Goal: Task Accomplishment & Management: Manage account settings

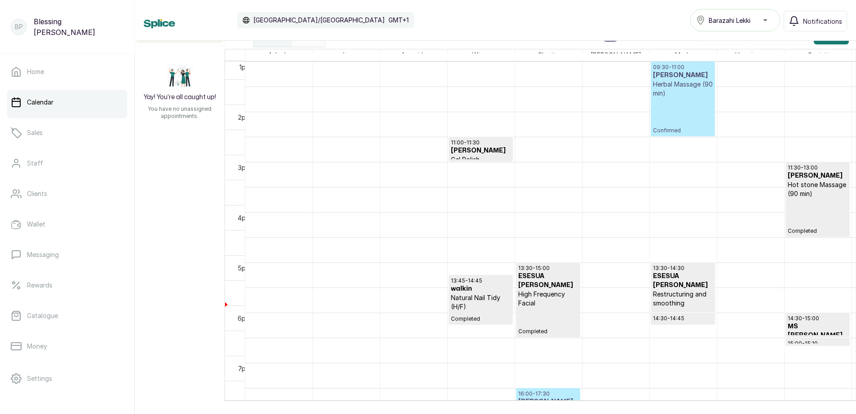
scroll to position [661, 0]
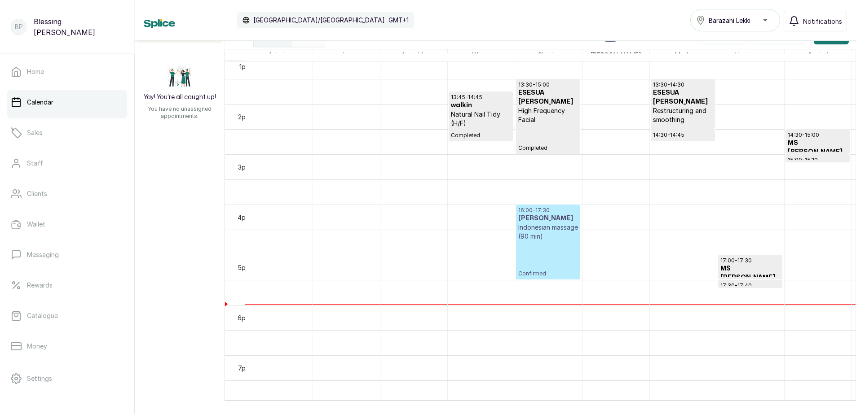
click at [541, 239] on p "Indonesian massage (90 min)" at bounding box center [548, 232] width 60 height 18
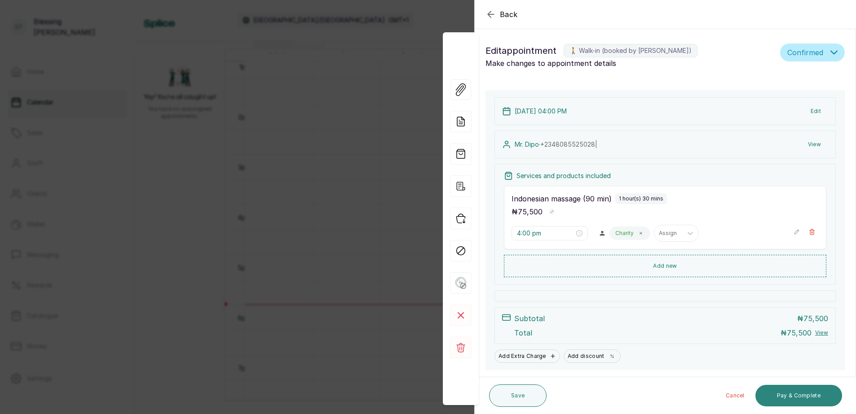
click at [793, 394] on button "Pay & Complete" at bounding box center [798, 396] width 87 height 22
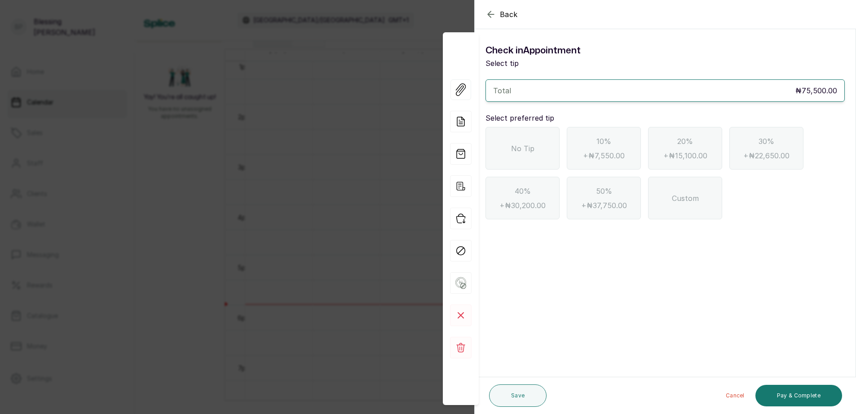
click at [522, 154] on div "No Tip" at bounding box center [522, 148] width 74 height 43
click at [797, 401] on button "Pay & Complete" at bounding box center [798, 396] width 87 height 22
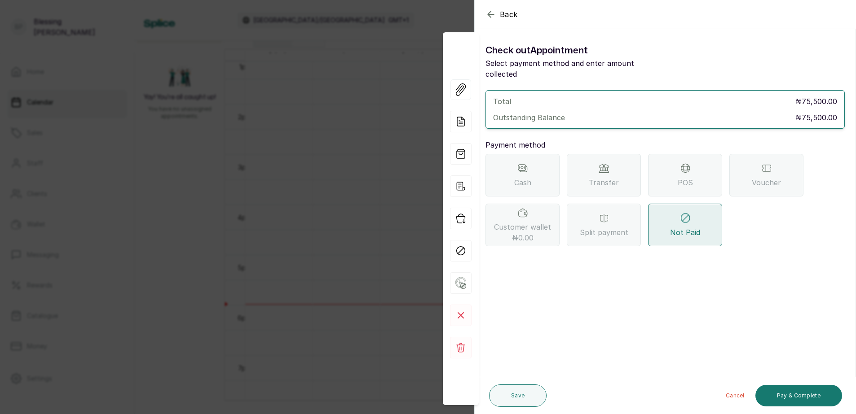
click at [691, 177] on span "POS" at bounding box center [684, 182] width 15 height 11
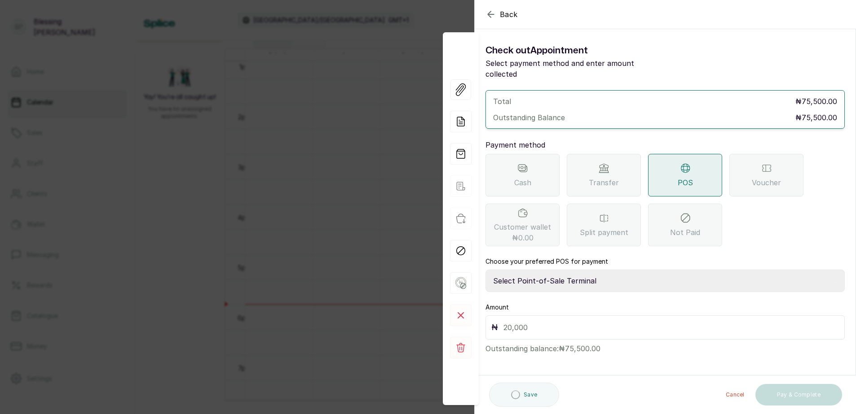
click at [553, 270] on select "Select Point-of-Sale Terminal [GEOGRAPHIC_DATA] POS Paystack-Titan Access POS A…" at bounding box center [664, 281] width 359 height 22
select select "167b6f8a-d5d1-4786-a93b-04c747e16f1a"
click at [485, 270] on select "Select Point-of-Sale Terminal [GEOGRAPHIC_DATA] POS Paystack-Titan Access POS A…" at bounding box center [664, 281] width 359 height 22
click at [518, 321] on input "text" at bounding box center [670, 327] width 335 height 13
type input "75,500"
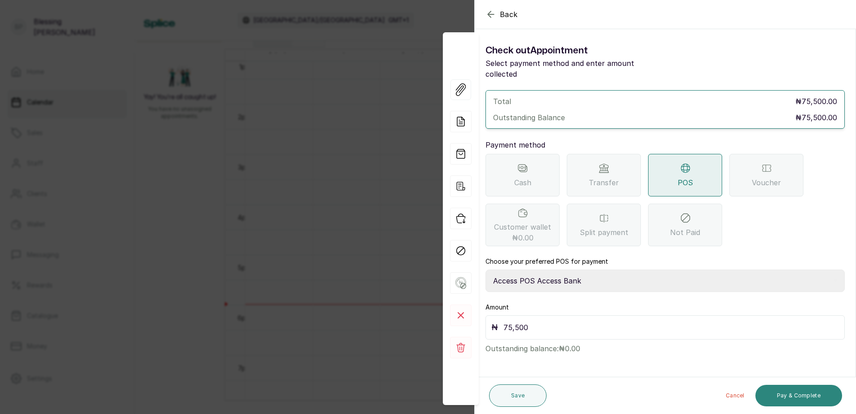
click at [781, 391] on button "Pay & Complete" at bounding box center [798, 396] width 87 height 22
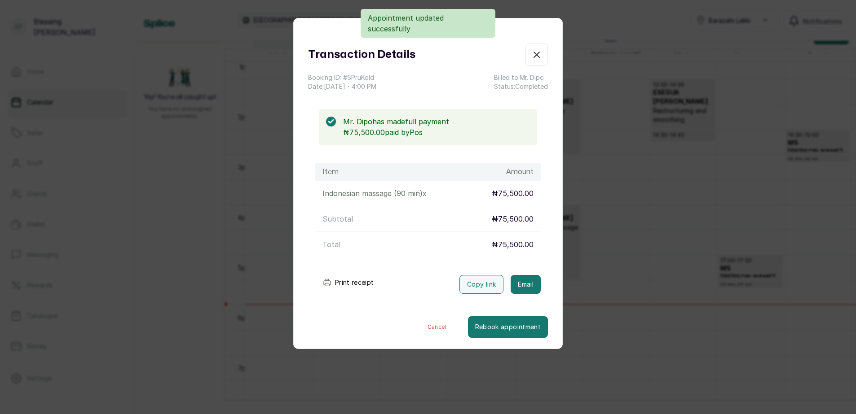
click at [354, 282] on button "Print receipt" at bounding box center [348, 283] width 66 height 18
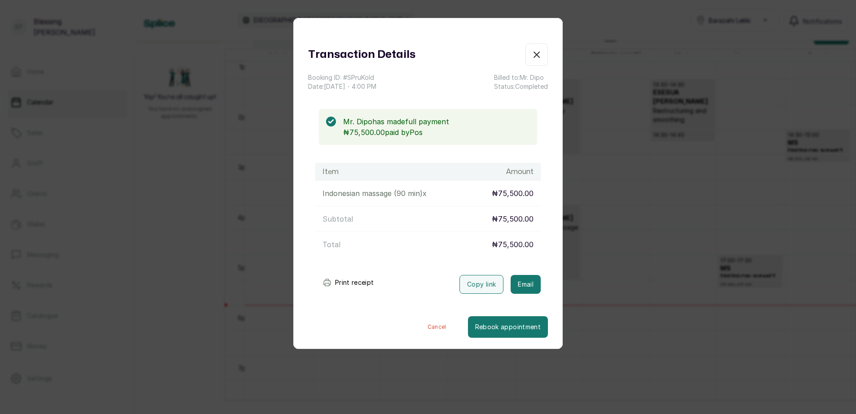
click at [531, 50] on icon "button" at bounding box center [536, 54] width 11 height 11
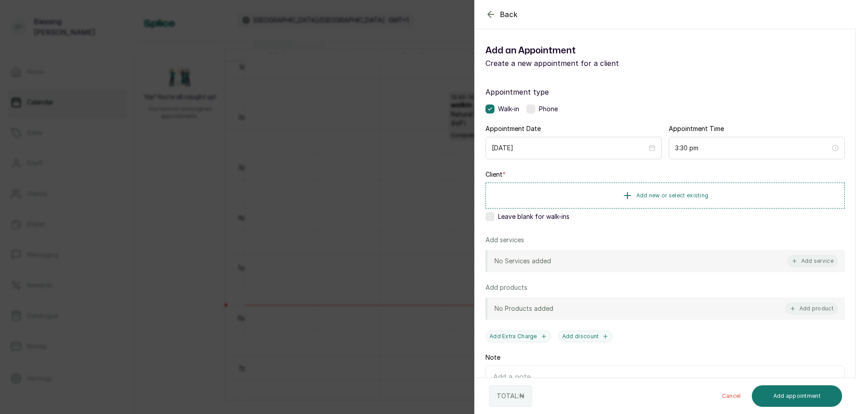
click at [492, 10] on icon "button" at bounding box center [490, 14] width 11 height 11
click at [679, 194] on span "Add new or select existing" at bounding box center [672, 195] width 72 height 7
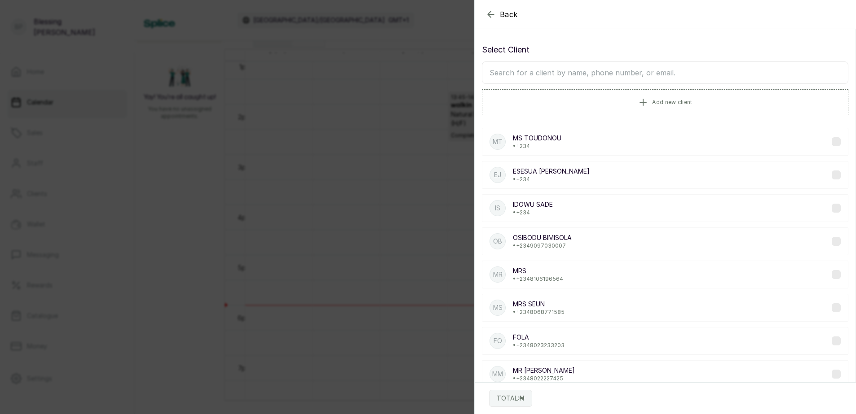
click at [517, 74] on input "text" at bounding box center [665, 72] width 366 height 22
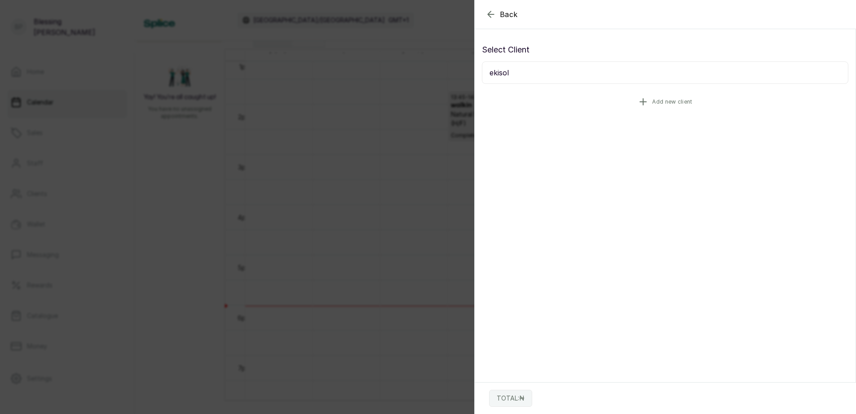
type input "ekisol"
click at [661, 101] on span "Add new client" at bounding box center [672, 101] width 40 height 7
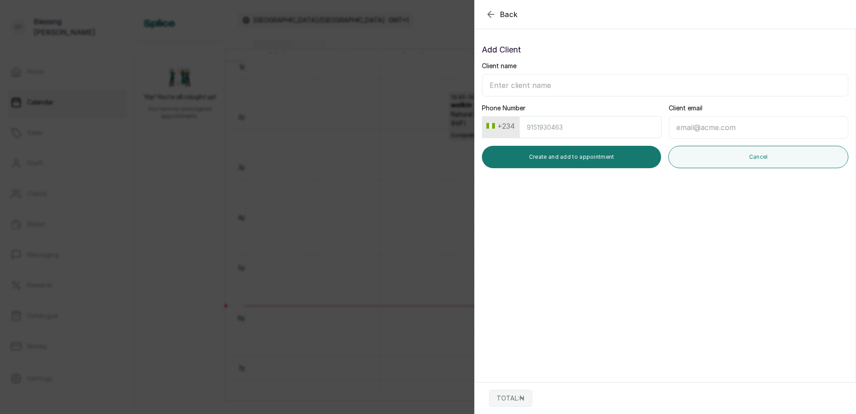
click at [496, 86] on input "Client name" at bounding box center [665, 85] width 366 height 22
type input "m"
type input "[PERSON_NAME]"
click at [536, 129] on input "Phone Number" at bounding box center [590, 127] width 142 height 22
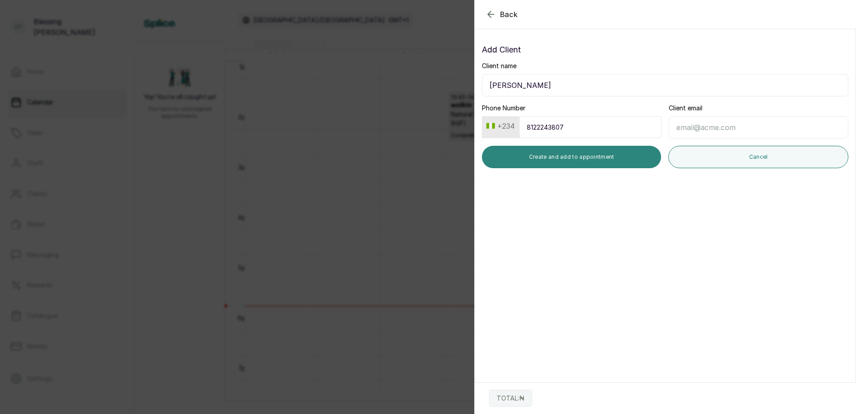
type input "8122243807"
click at [568, 152] on button "Create and add to appointment" at bounding box center [571, 157] width 179 height 22
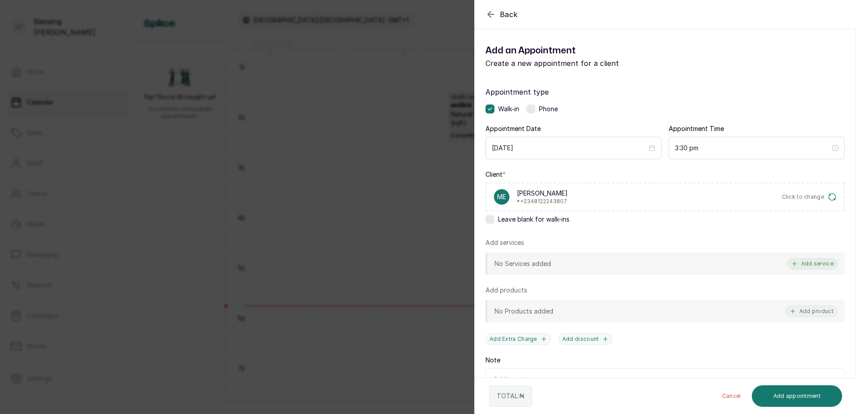
click at [814, 263] on button "Add service" at bounding box center [812, 264] width 50 height 12
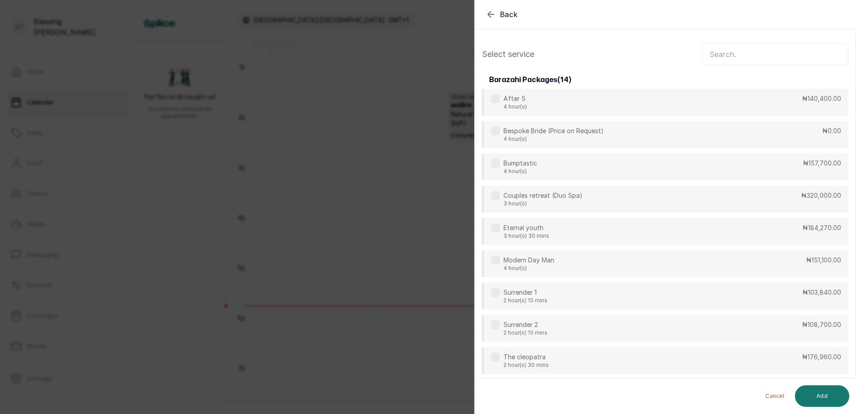
scroll to position [0, 0]
click at [732, 57] on input "text" at bounding box center [775, 55] width 146 height 22
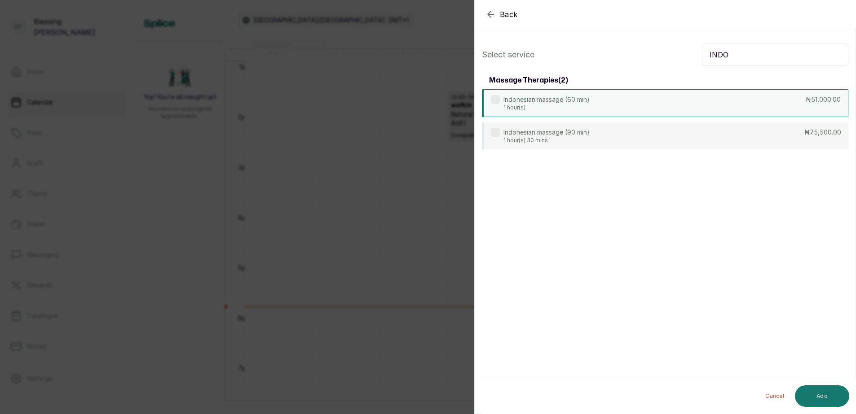
type input "INDO"
click at [781, 99] on div "Indonesian massage (60 min) 1 hour(s) ₦51,000.00" at bounding box center [665, 103] width 366 height 28
click at [826, 397] on button "Add" at bounding box center [822, 397] width 54 height 22
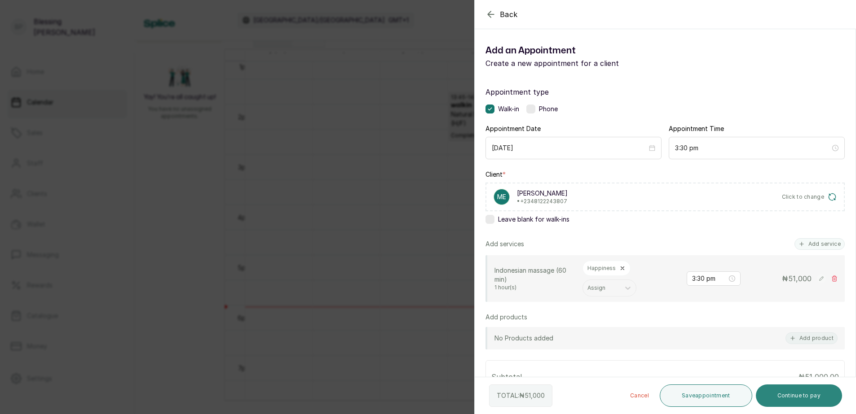
click at [790, 394] on button "Continue to pay" at bounding box center [798, 396] width 87 height 22
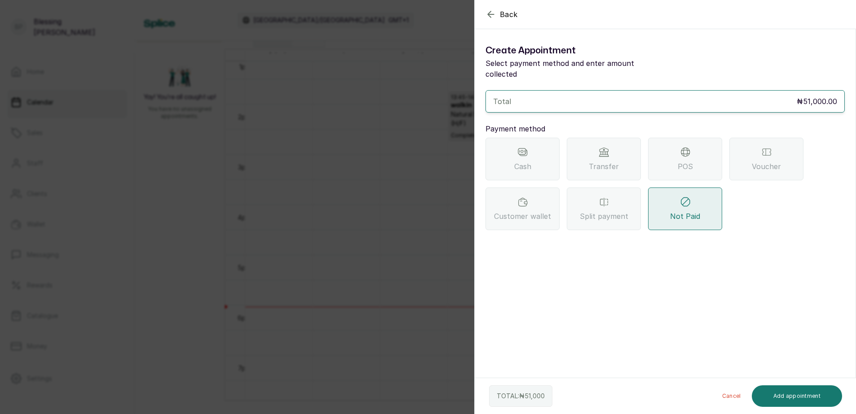
click at [693, 143] on div "POS" at bounding box center [685, 159] width 74 height 43
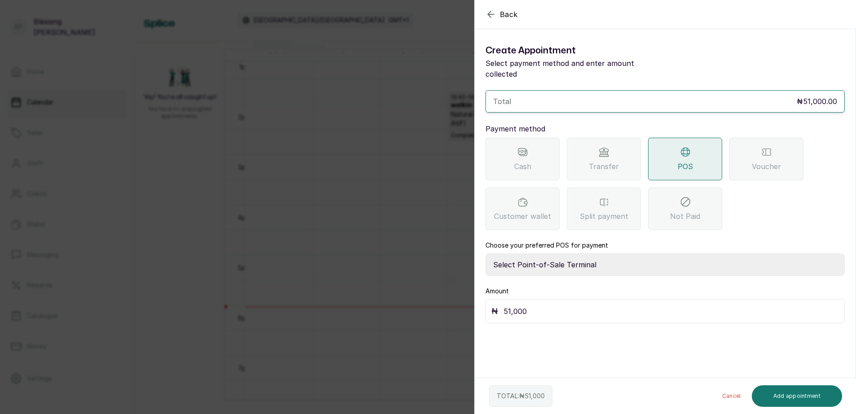
click at [584, 254] on select "Select Point-of-Sale Terminal [GEOGRAPHIC_DATA] POS Paystack-Titan Access POS A…" at bounding box center [664, 265] width 359 height 22
click at [622, 148] on div "Transfer" at bounding box center [603, 159] width 74 height 43
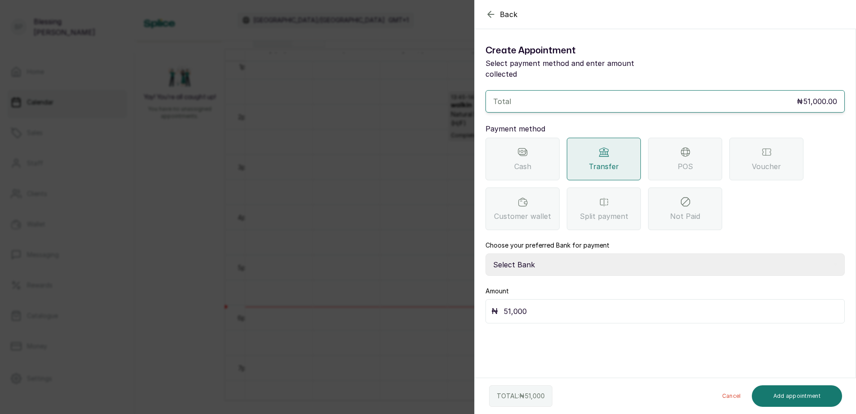
click at [541, 254] on select "Select Bank BARAZAHI LIMITED Access Bank TRACTION/TR BARAZAHI Paystack-Titan Ba…" at bounding box center [664, 265] width 359 height 22
select select "3da602f6-cb5f-407a-81f6-dc86d0307638"
click at [485, 254] on select "Select Bank BARAZAHI LIMITED Access Bank TRACTION/TR BARAZAHI Paystack-Titan Ba…" at bounding box center [664, 265] width 359 height 22
click at [821, 392] on button "Add appointment" at bounding box center [796, 397] width 91 height 22
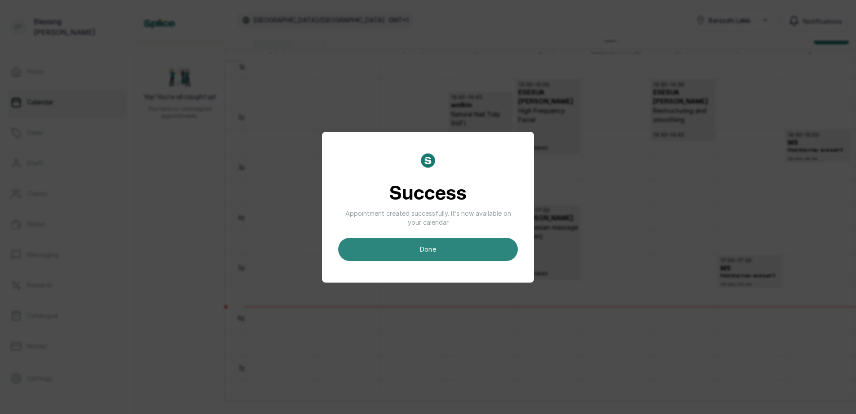
click at [476, 251] on button "done" at bounding box center [428, 249] width 180 height 23
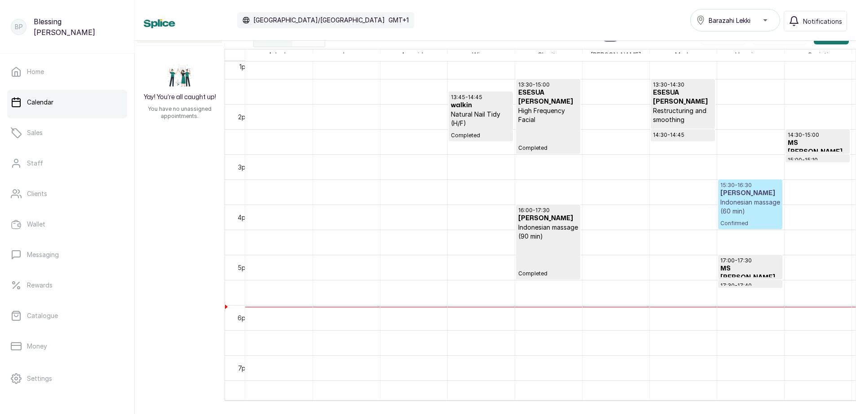
click at [746, 192] on h3 "[PERSON_NAME]" at bounding box center [750, 193] width 60 height 9
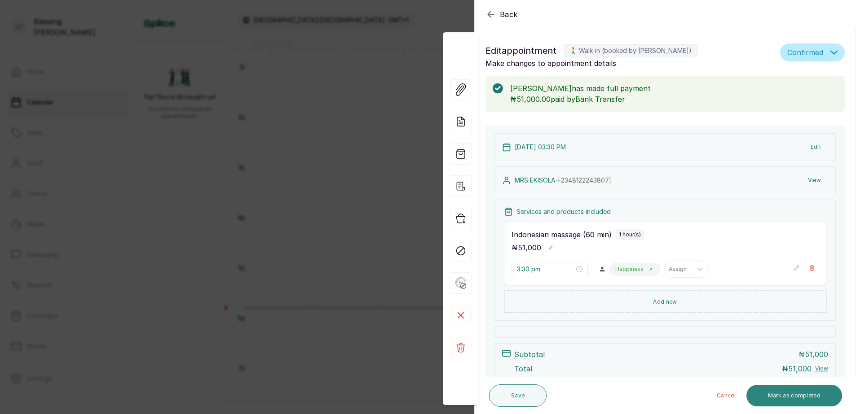
click at [787, 392] on button "Mark as completed" at bounding box center [794, 396] width 96 height 22
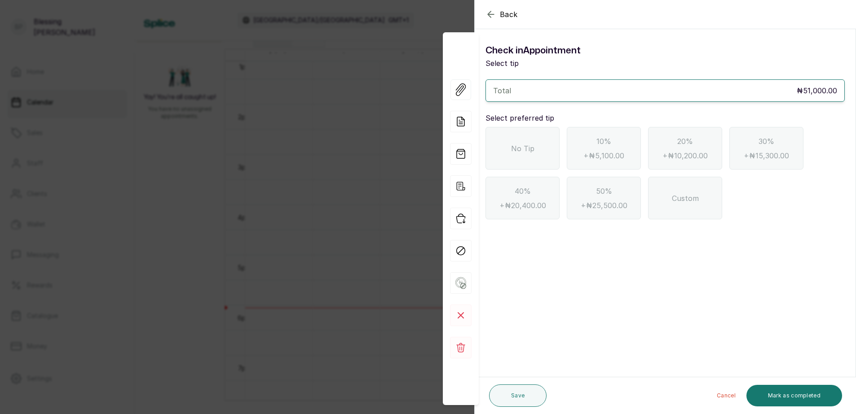
click at [530, 149] on span "No Tip" at bounding box center [522, 148] width 23 height 11
click at [814, 394] on button "Mark as completed" at bounding box center [794, 396] width 96 height 22
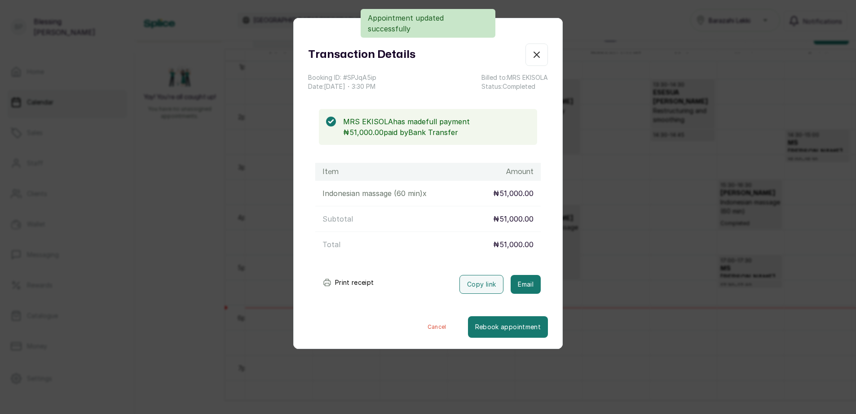
click at [335, 284] on button "Print receipt" at bounding box center [348, 283] width 66 height 18
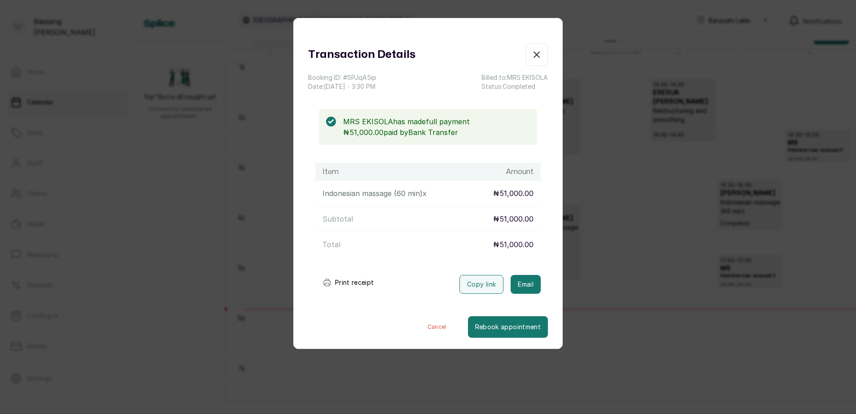
click at [531, 56] on icon "button" at bounding box center [536, 54] width 11 height 11
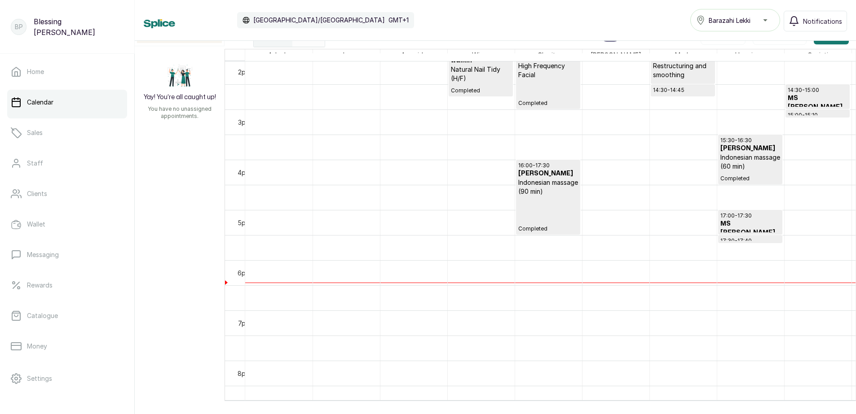
scroll to position [661, 0]
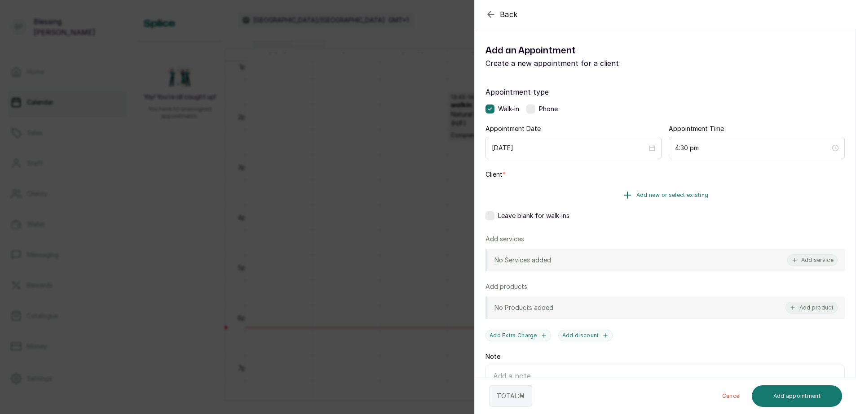
click at [678, 195] on span "Add new or select existing" at bounding box center [672, 195] width 72 height 7
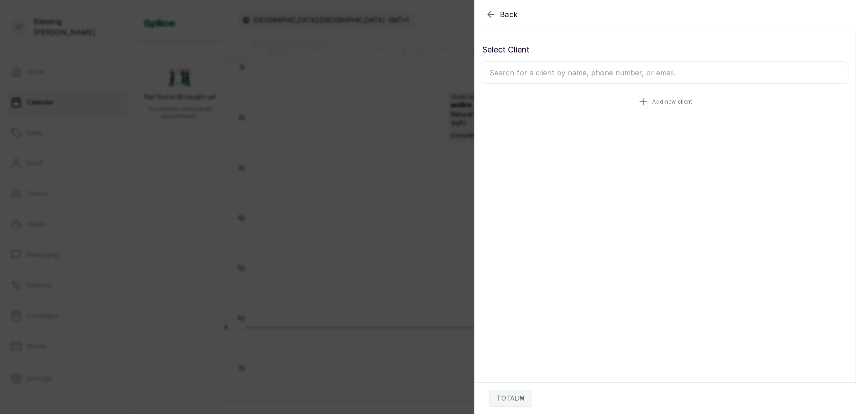
click at [637, 105] on icon "button" at bounding box center [642, 102] width 11 height 11
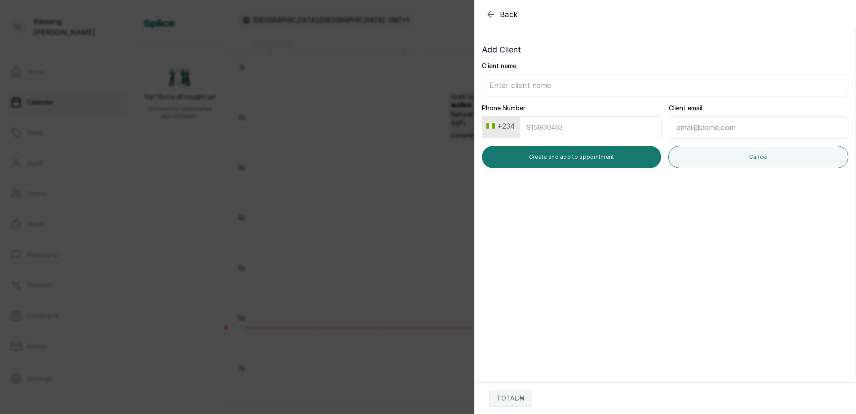
click at [511, 82] on input "Client name" at bounding box center [665, 85] width 366 height 22
type input "MRS [PERSON_NAME]"
click at [564, 128] on input "Phone Number" at bounding box center [590, 127] width 142 height 22
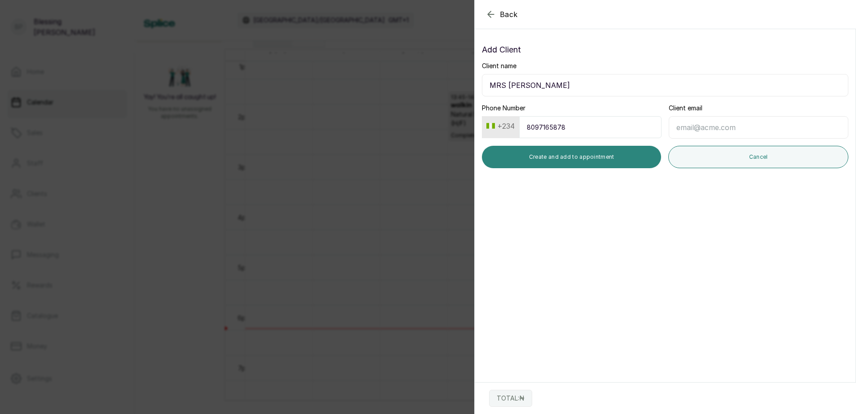
type input "8097165878"
drag, startPoint x: 607, startPoint y: 149, endPoint x: 606, endPoint y: 154, distance: 4.8
click at [606, 154] on button "Create and add to appointment" at bounding box center [571, 157] width 179 height 22
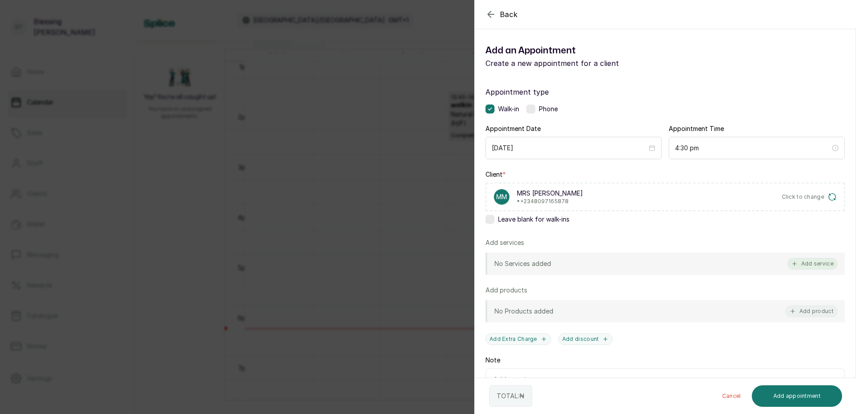
click at [812, 265] on button "Add service" at bounding box center [812, 264] width 50 height 12
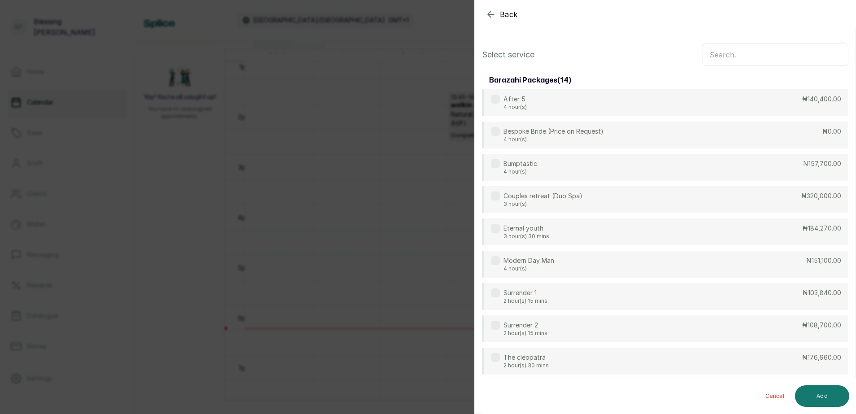
click at [738, 56] on input "text" at bounding box center [775, 55] width 146 height 22
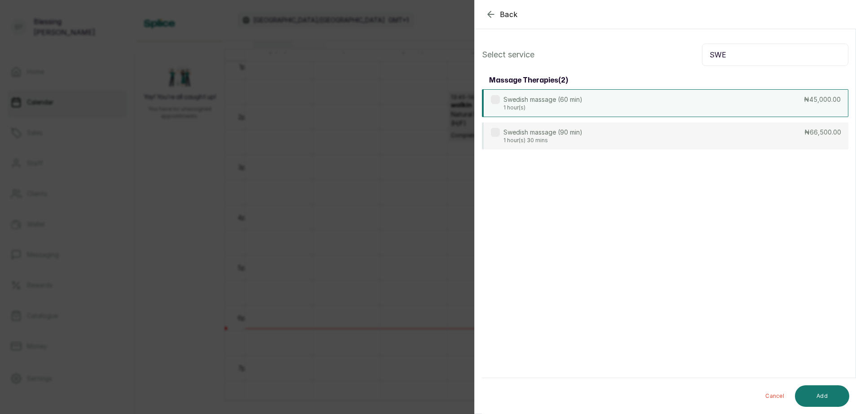
type input "SWE"
click at [682, 103] on div "Swedish massage (60 min) 1 hour(s) ₦45,000.00" at bounding box center [665, 103] width 366 height 28
click at [828, 398] on button "Add" at bounding box center [822, 397] width 54 height 22
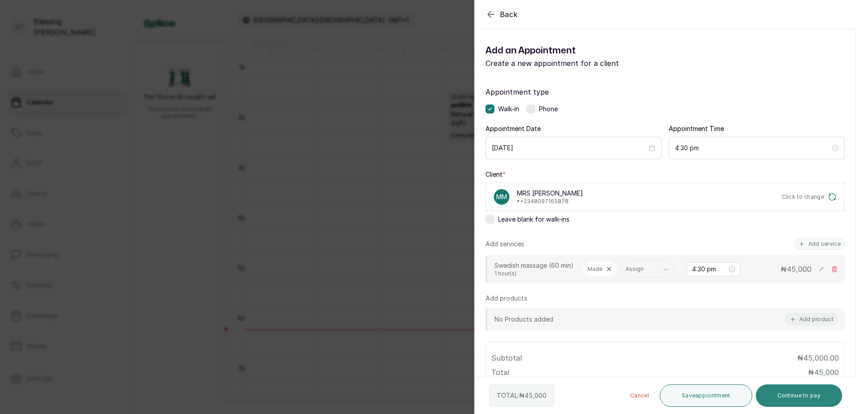
click at [800, 396] on button "Continue to pay" at bounding box center [798, 396] width 87 height 22
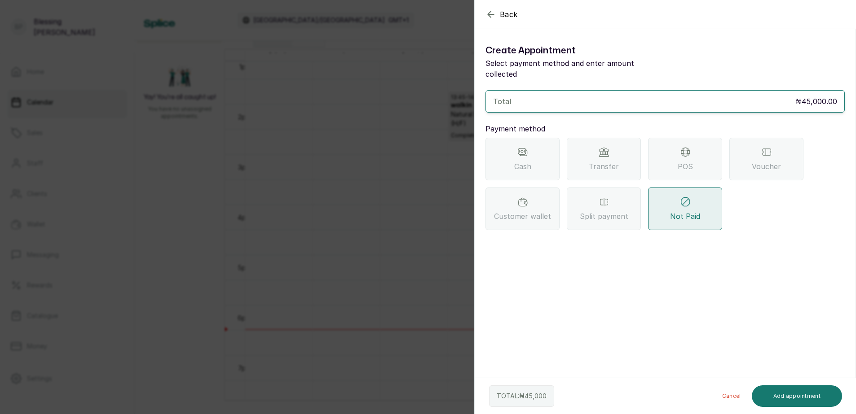
click at [613, 162] on div "Transfer" at bounding box center [603, 159] width 74 height 43
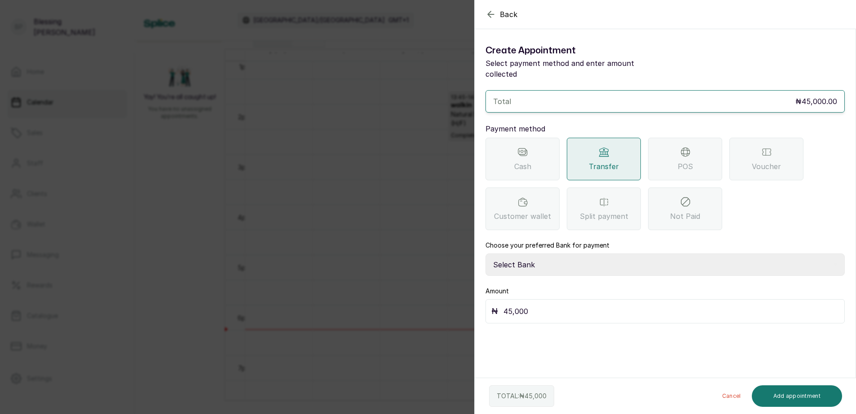
click at [556, 254] on select "Select Bank BARAZAHI LIMITED Access Bank TRACTION/TR BARAZAHI Paystack-Titan Ba…" at bounding box center [664, 265] width 359 height 22
select select "3da602f6-cb5f-407a-81f6-dc86d0307638"
click at [485, 254] on select "Select Bank BARAZAHI LIMITED Access Bank TRACTION/TR BARAZAHI Paystack-Titan Ba…" at bounding box center [664, 265] width 359 height 22
click at [806, 393] on button "Add appointment" at bounding box center [796, 397] width 91 height 22
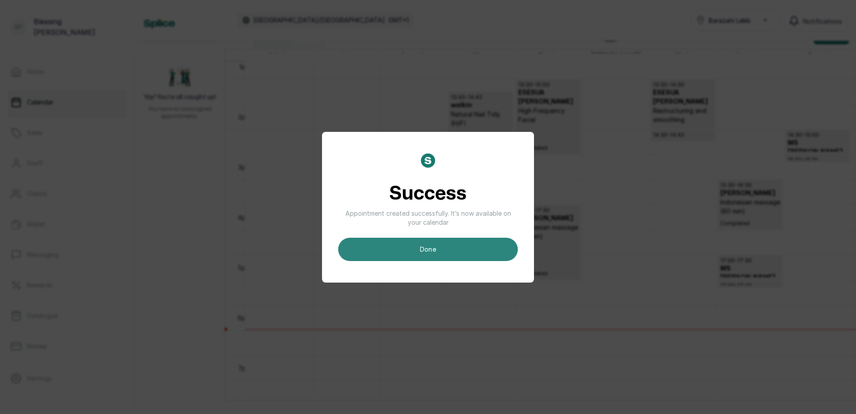
click at [449, 250] on button "done" at bounding box center [428, 249] width 180 height 23
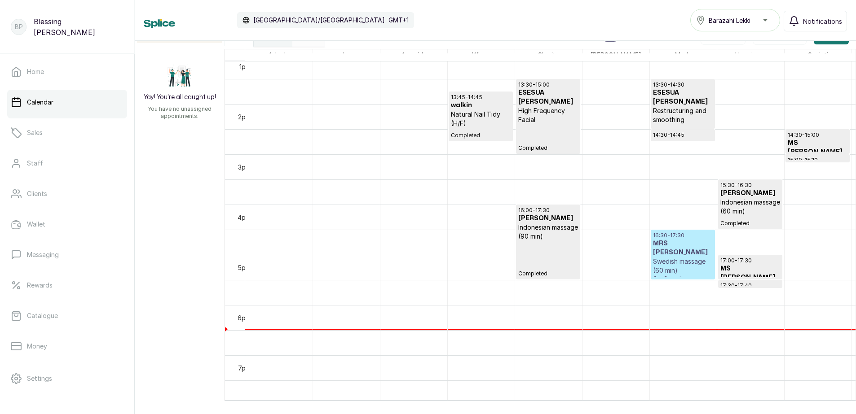
click at [699, 265] on p "Swedish massage (60 min)" at bounding box center [683, 266] width 60 height 18
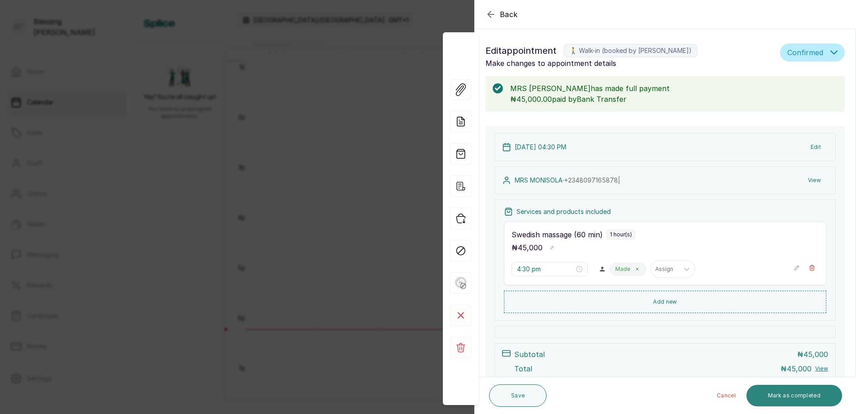
click at [772, 395] on button "Mark as completed" at bounding box center [794, 396] width 96 height 22
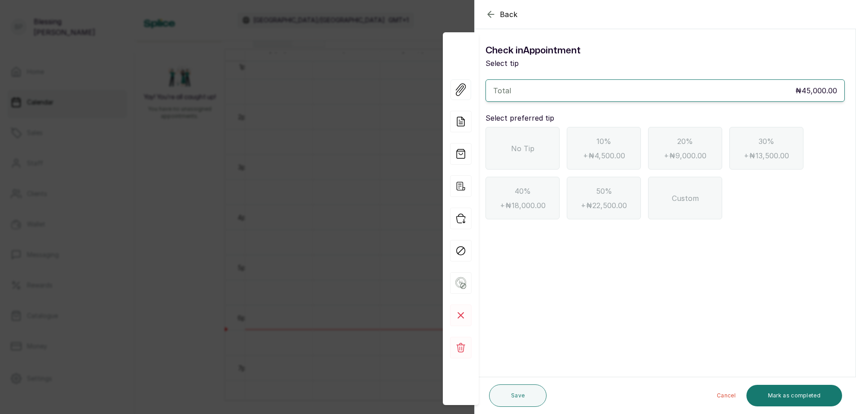
click at [517, 147] on span "No Tip" at bounding box center [522, 148] width 23 height 11
click at [809, 396] on button "Mark as completed" at bounding box center [794, 396] width 96 height 22
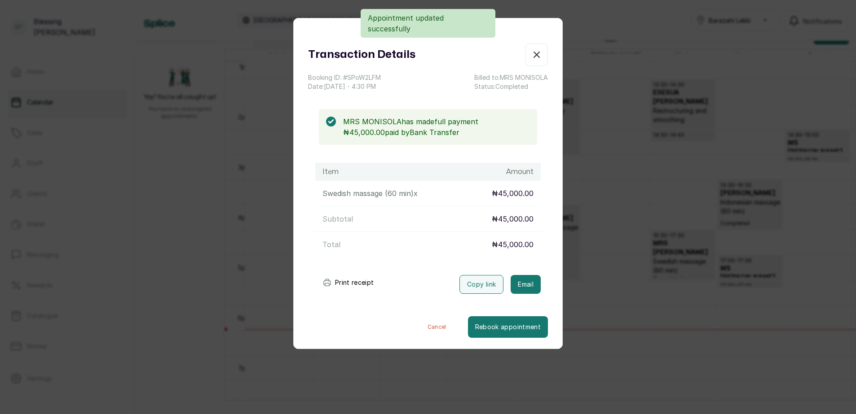
click at [354, 282] on button "Print receipt" at bounding box center [348, 283] width 66 height 18
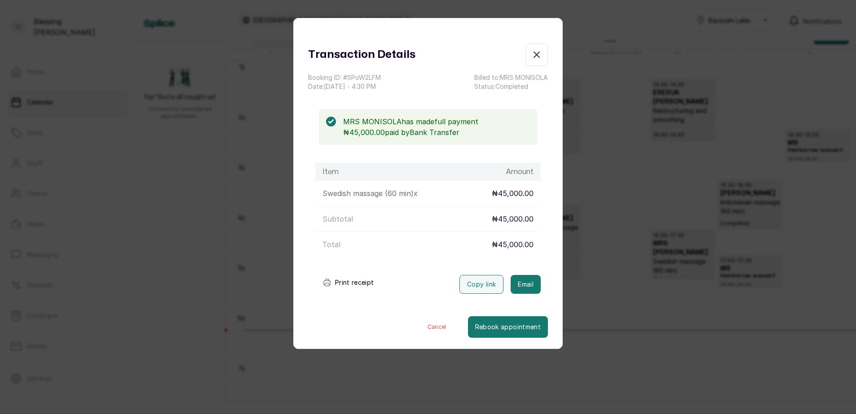
click at [531, 56] on icon "button" at bounding box center [536, 54] width 11 height 11
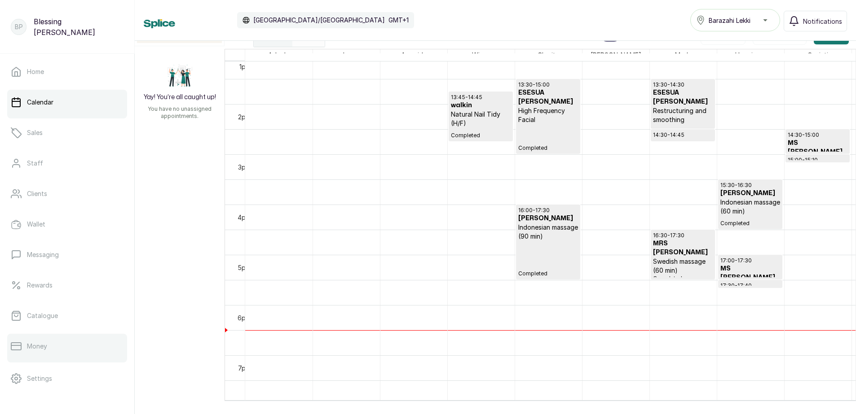
click at [43, 350] on p "Money" at bounding box center [37, 346] width 20 height 9
